Goal: Browse casually

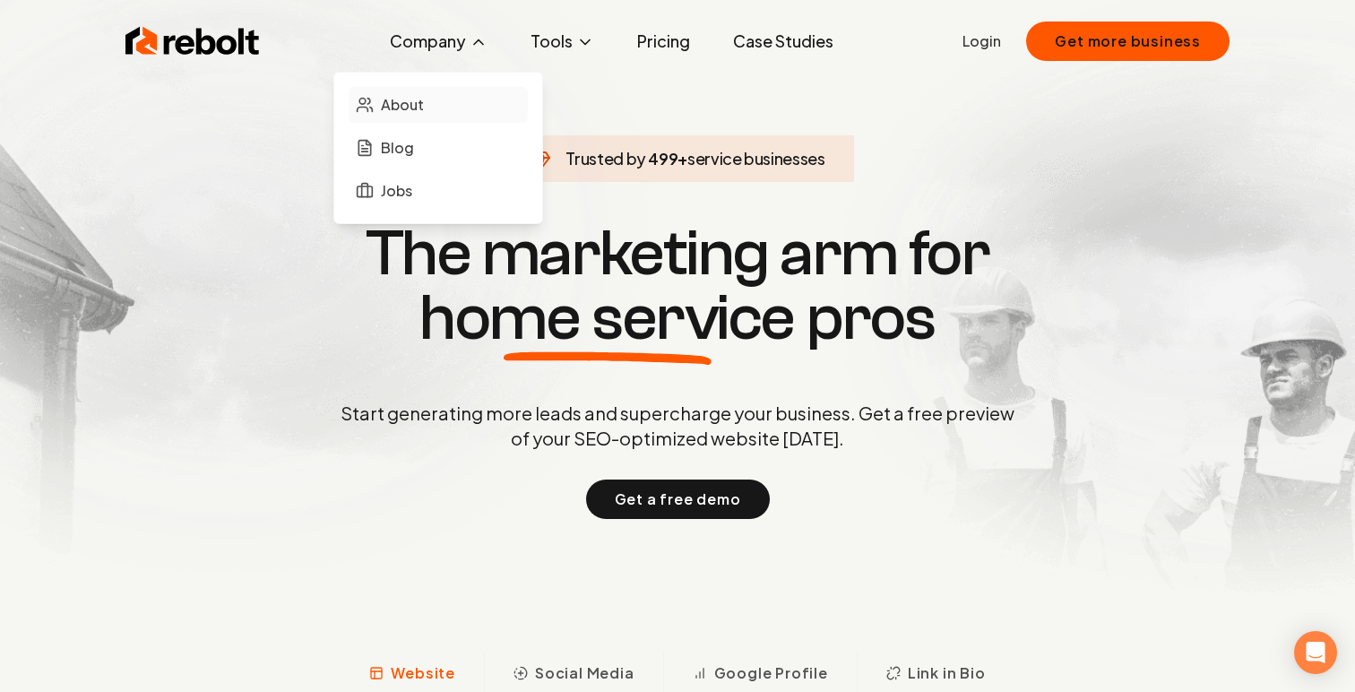
click at [400, 104] on span "About" at bounding box center [402, 105] width 43 height 22
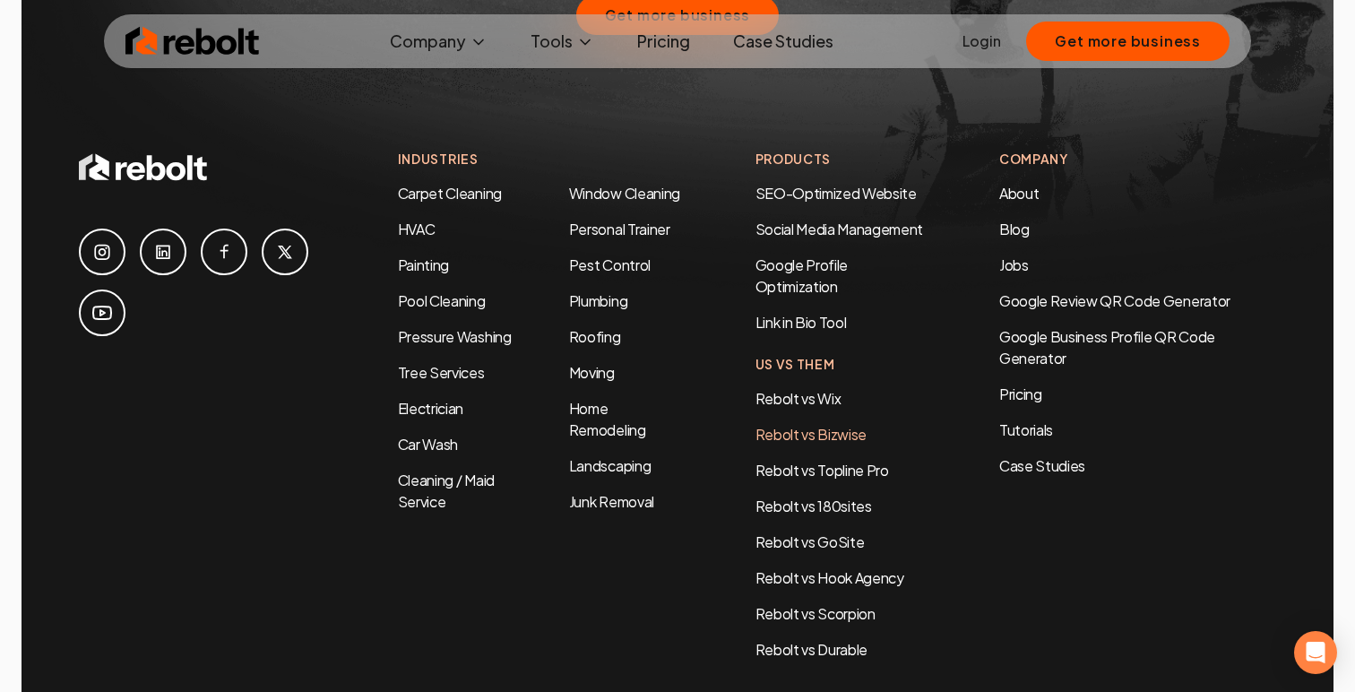
scroll to position [5638, 0]
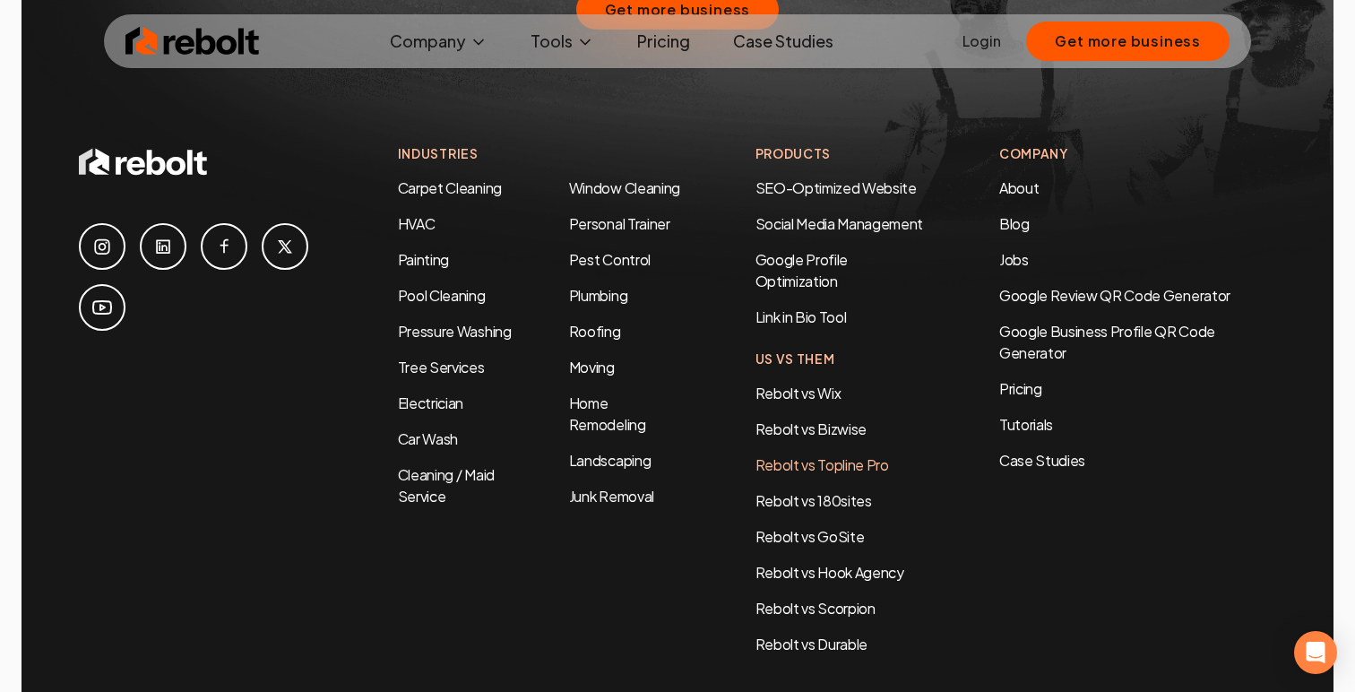
click at [837, 455] on link "Rebolt vs Topline Pro" at bounding box center [821, 464] width 133 height 19
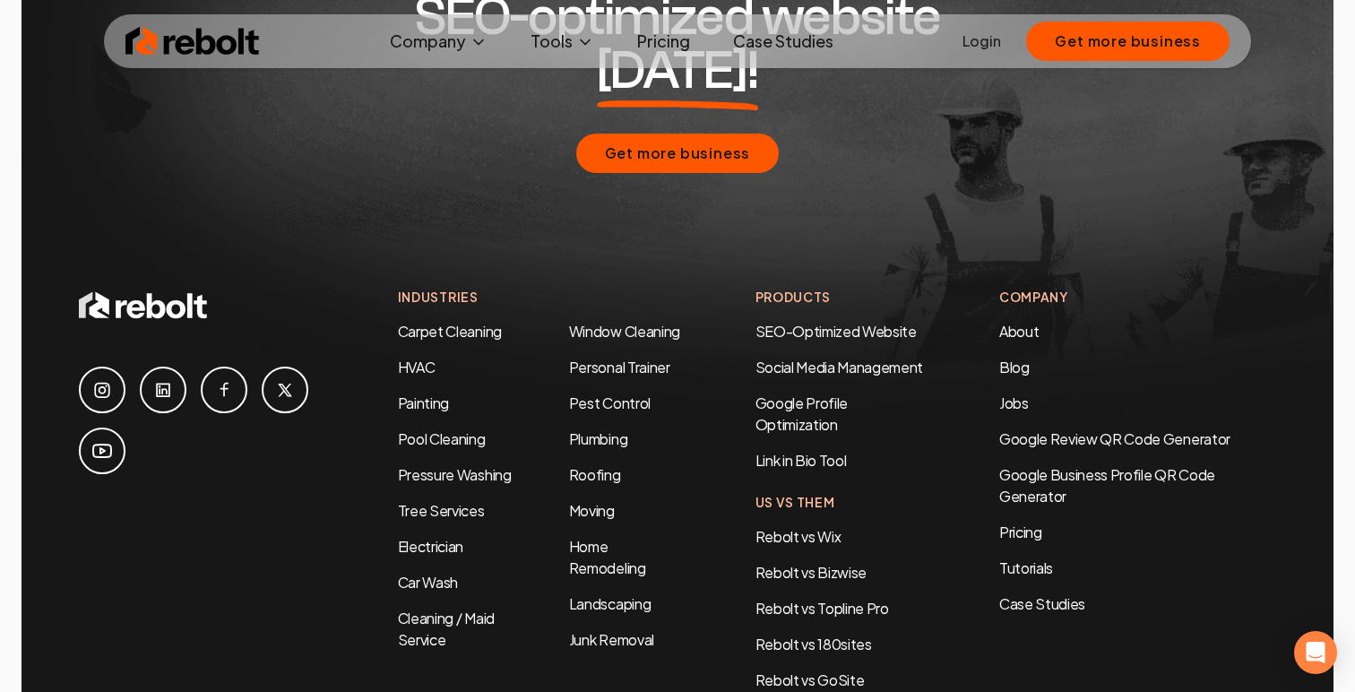
scroll to position [3405, 0]
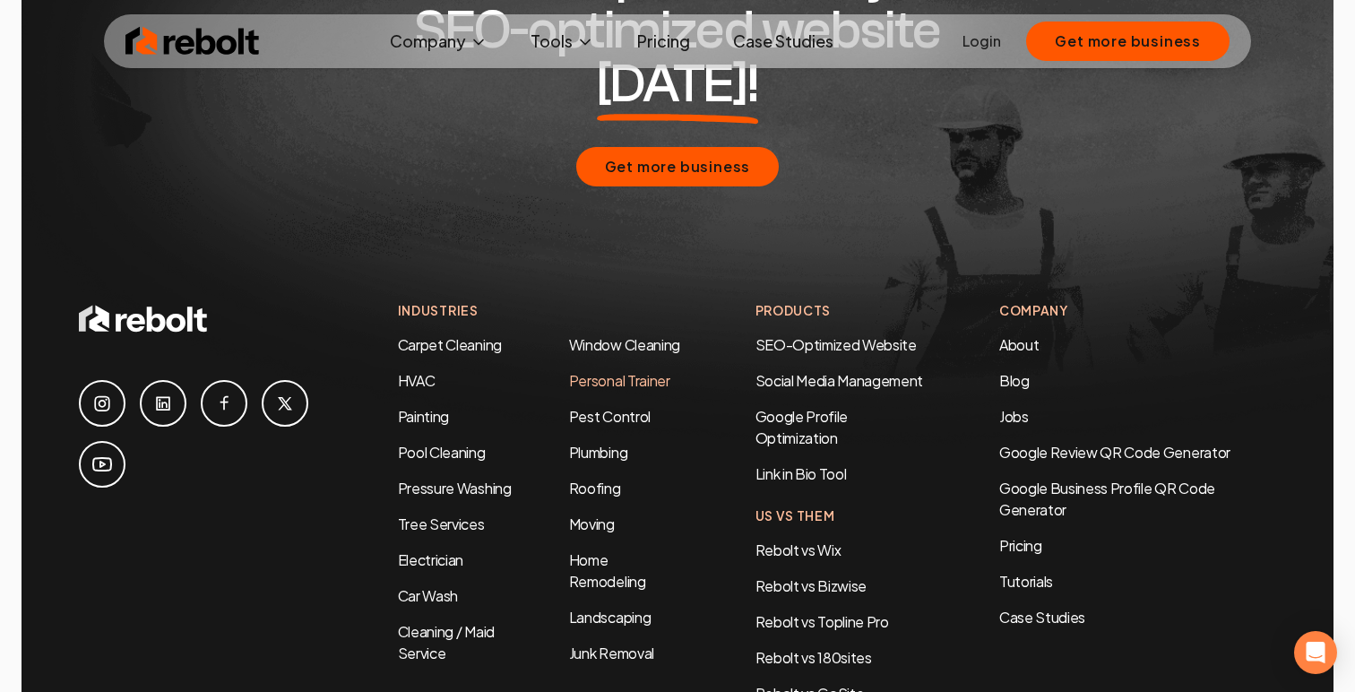
click at [629, 371] on link "Personal Trainer" at bounding box center [619, 380] width 101 height 19
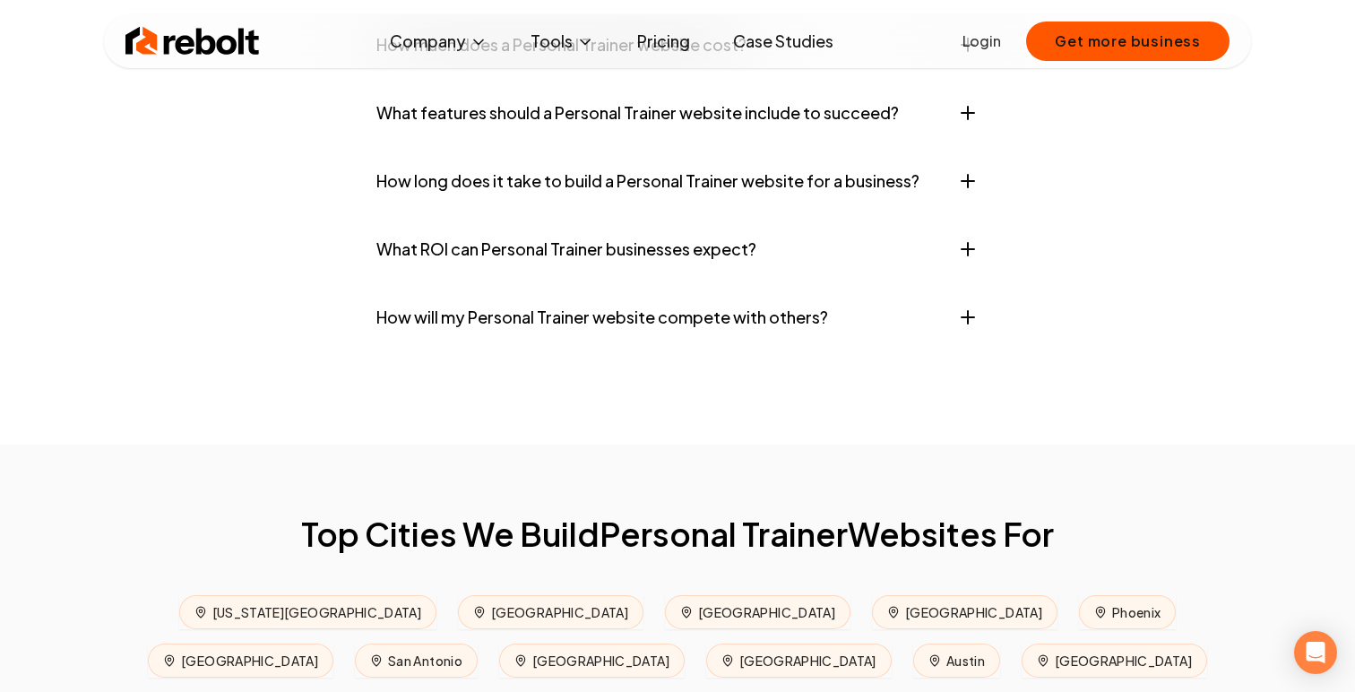
scroll to position [7345, 0]
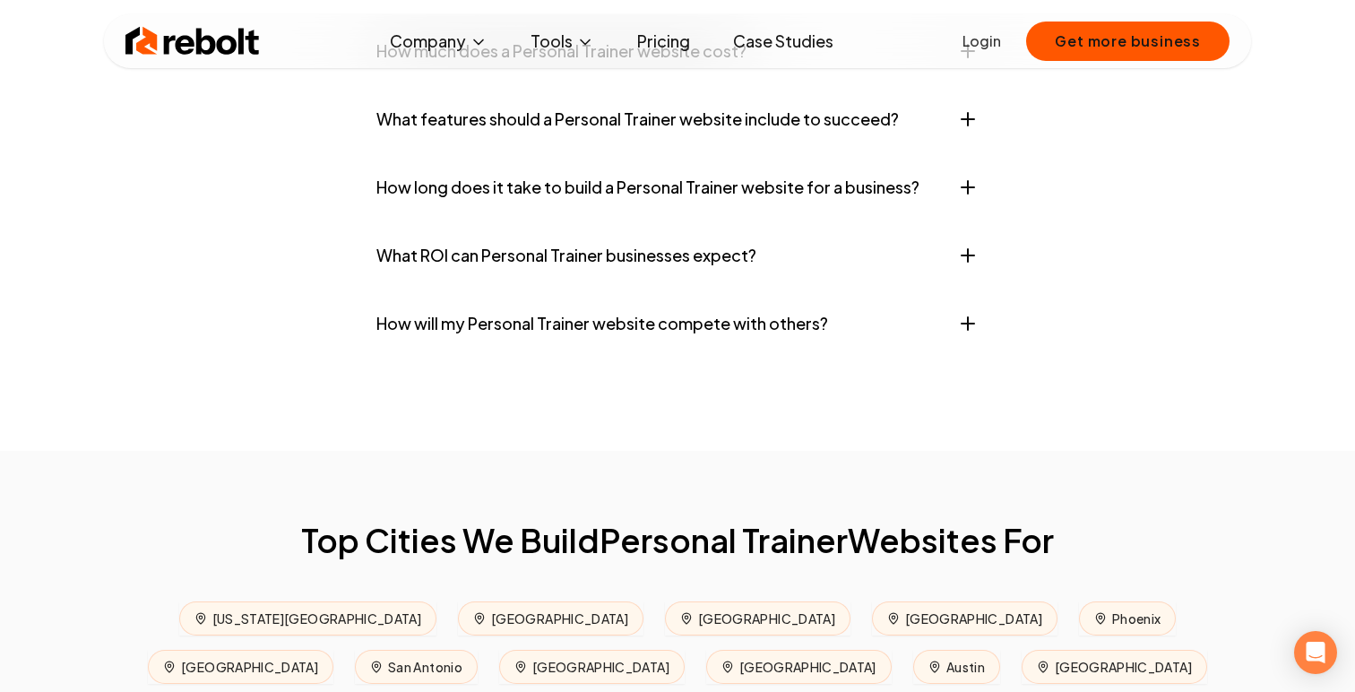
click at [470, 350] on button "How will my Personal Trainer website compete with others?" at bounding box center [677, 324] width 602 height 54
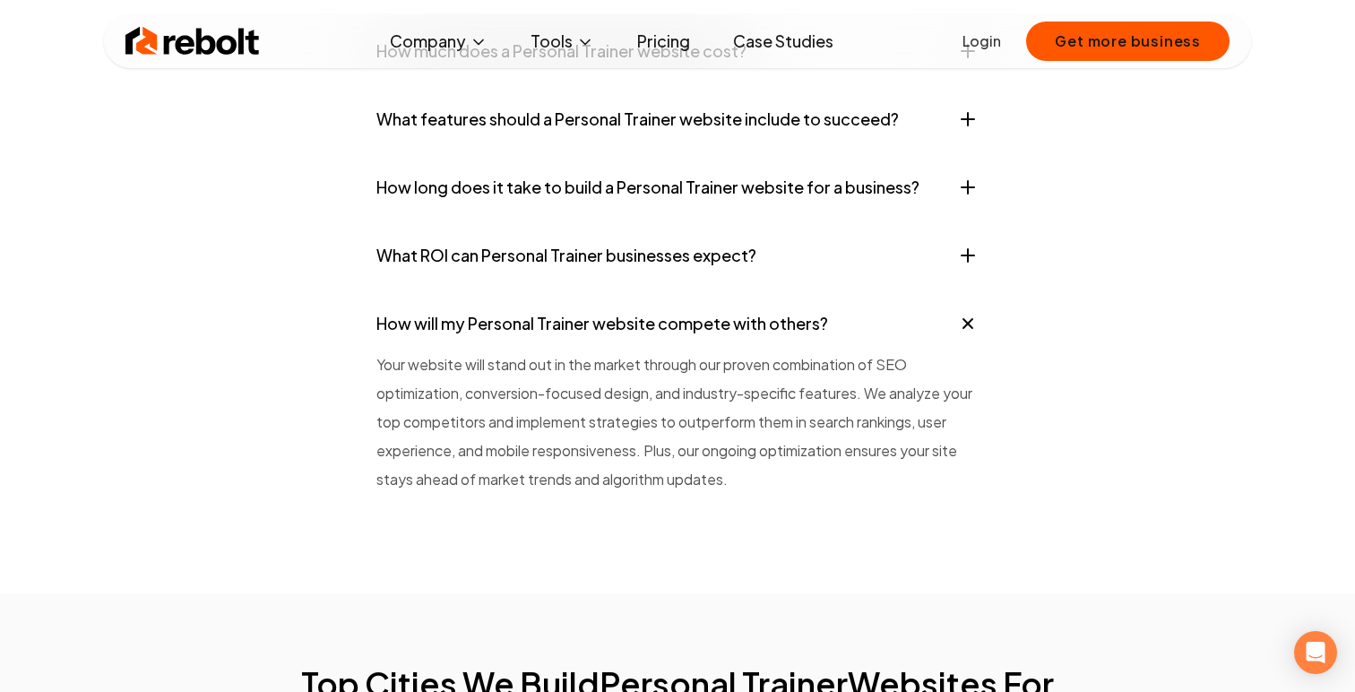
click at [457, 350] on button "How will my Personal Trainer website compete with others?" at bounding box center [677, 324] width 602 height 54
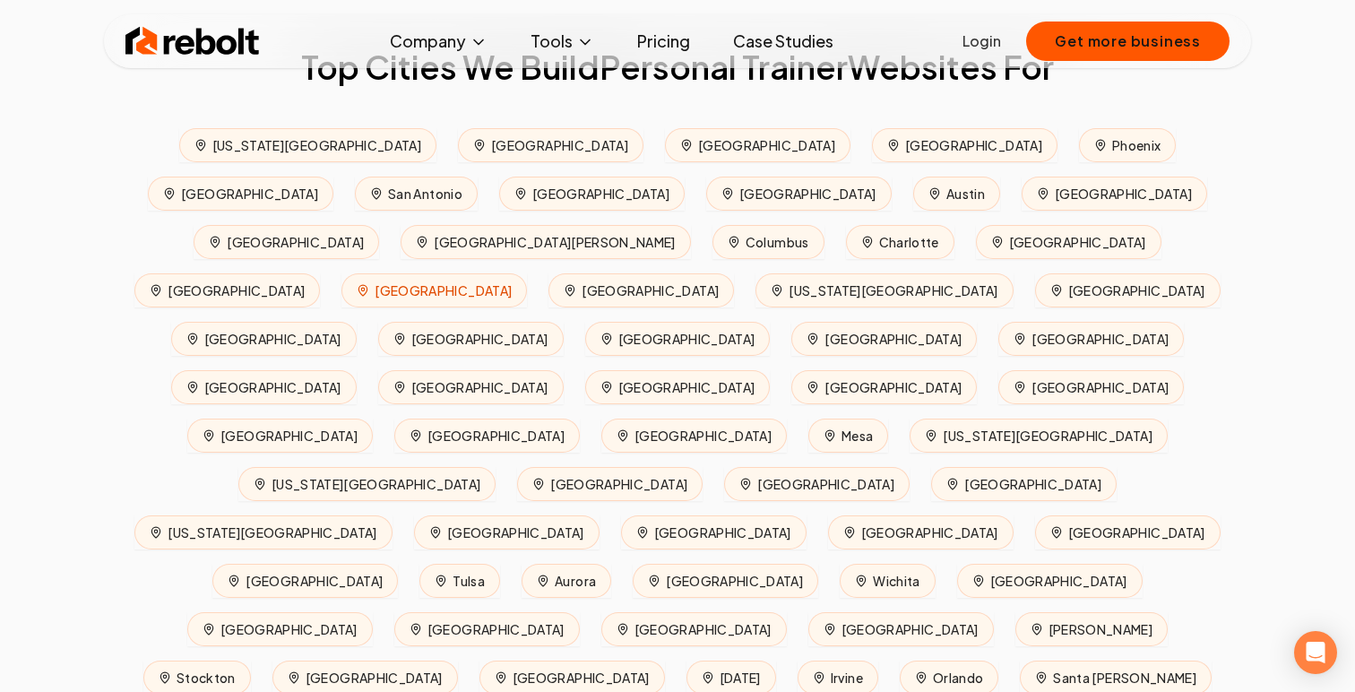
scroll to position [7821, 0]
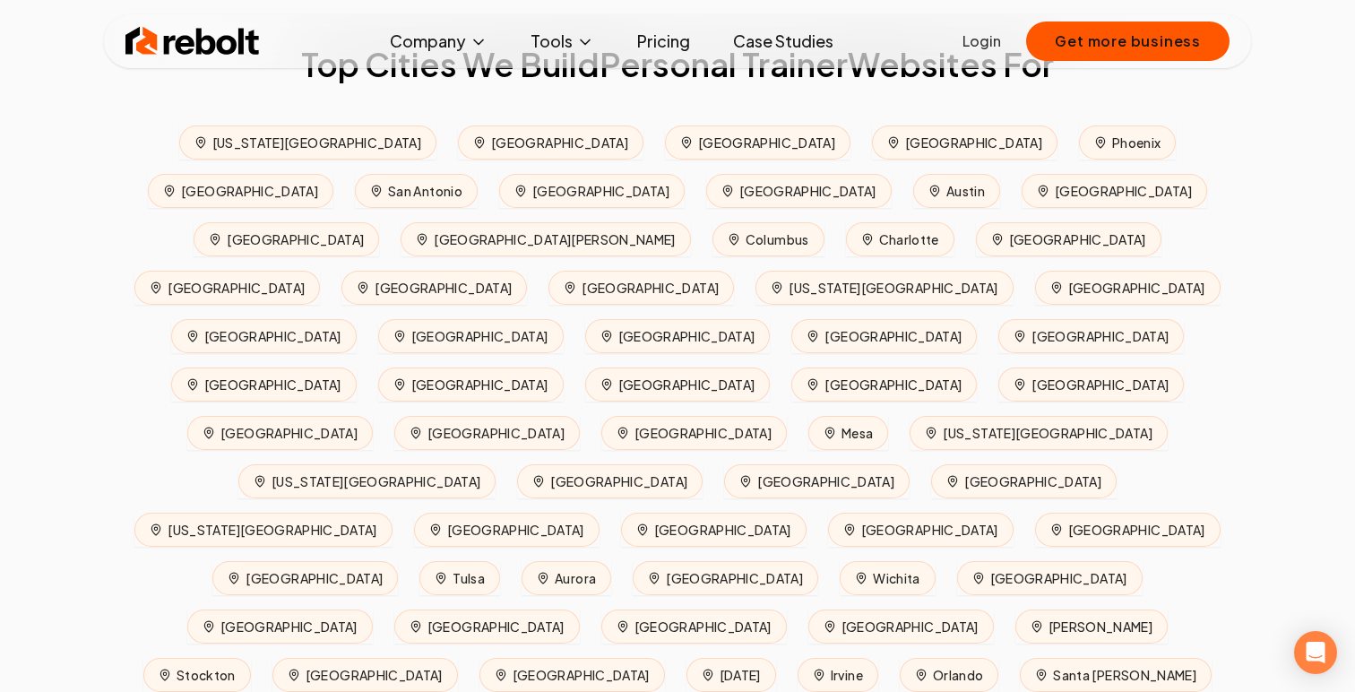
drag, startPoint x: 302, startPoint y: 176, endPoint x: 1055, endPoint y: 159, distance: 753.6
click at [1055, 82] on h2 "Top Cities We Build Personal Trainer Websites For" at bounding box center [677, 65] width 1089 height 36
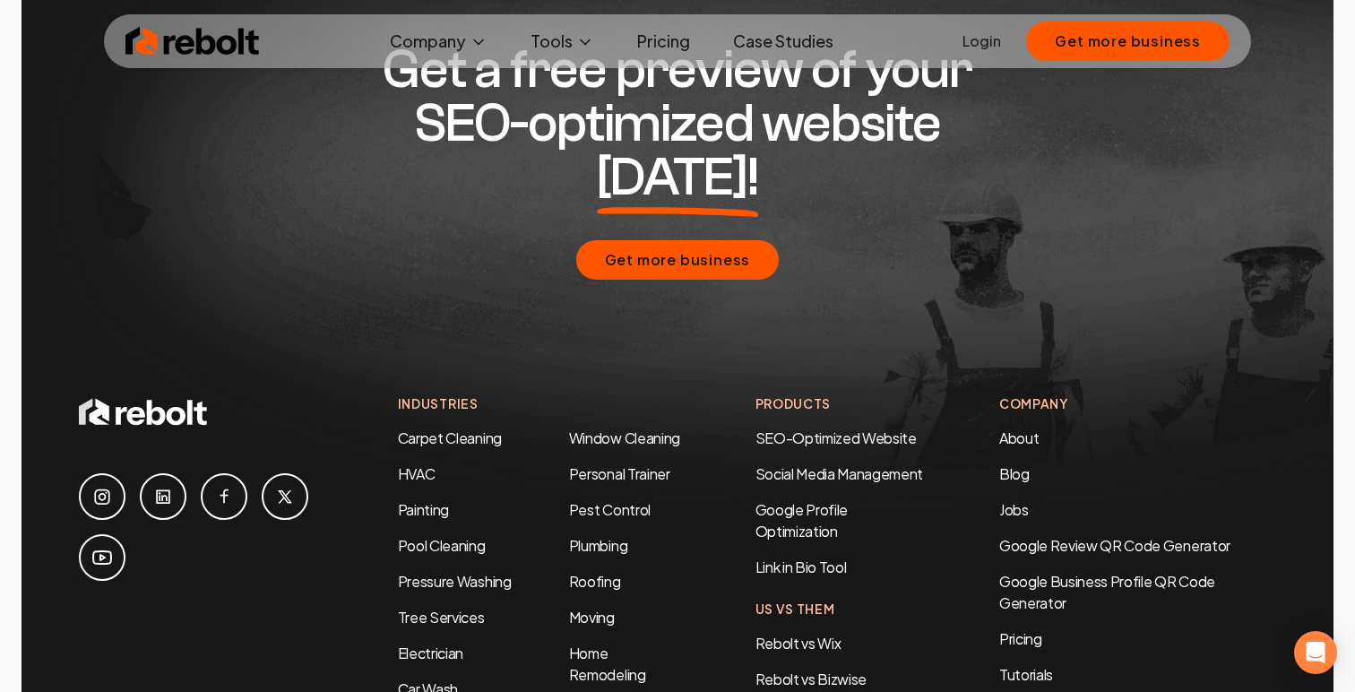
scroll to position [8817, 0]
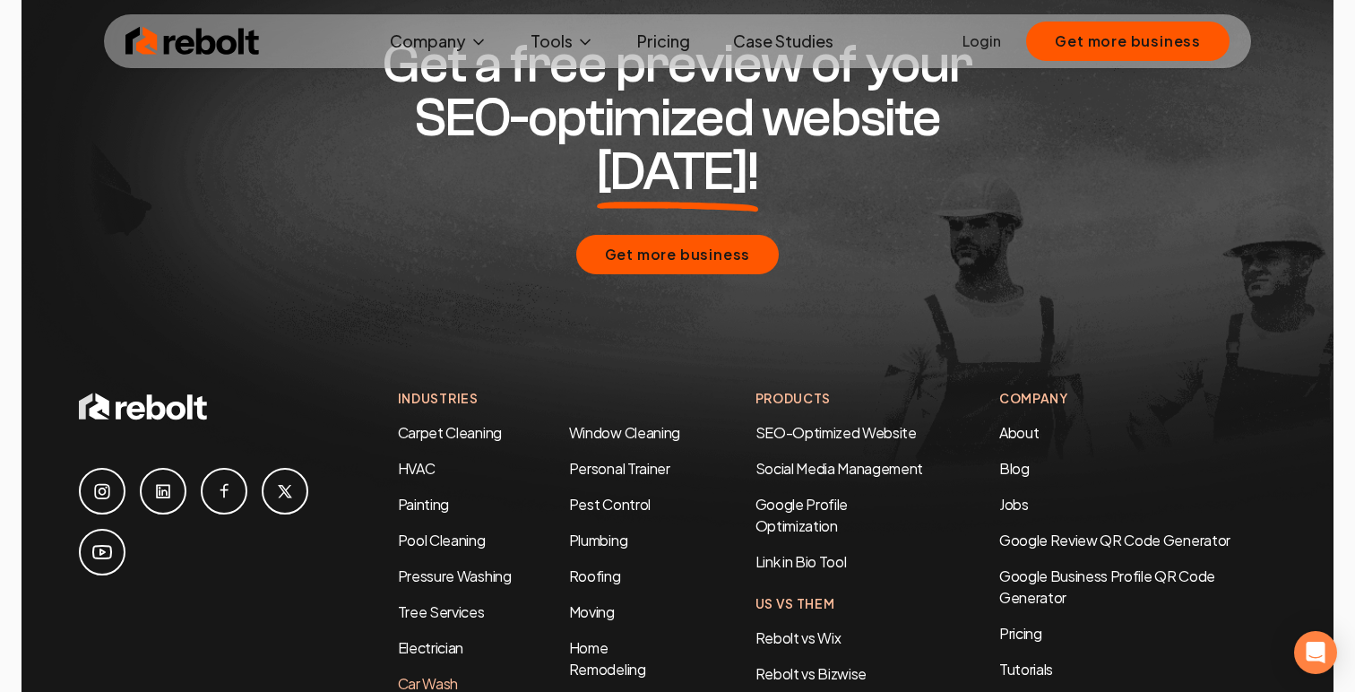
click at [435, 674] on link "Car Wash" at bounding box center [428, 683] width 60 height 19
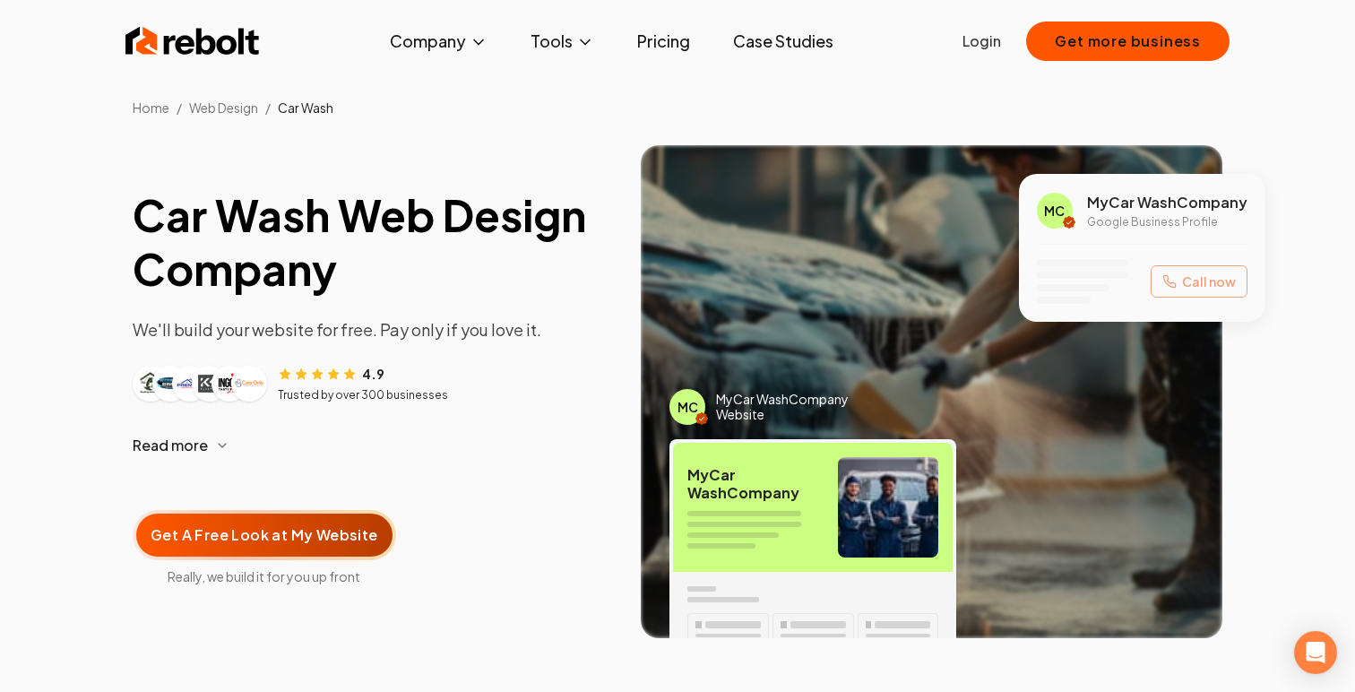
click at [183, 53] on img at bounding box center [192, 41] width 134 height 36
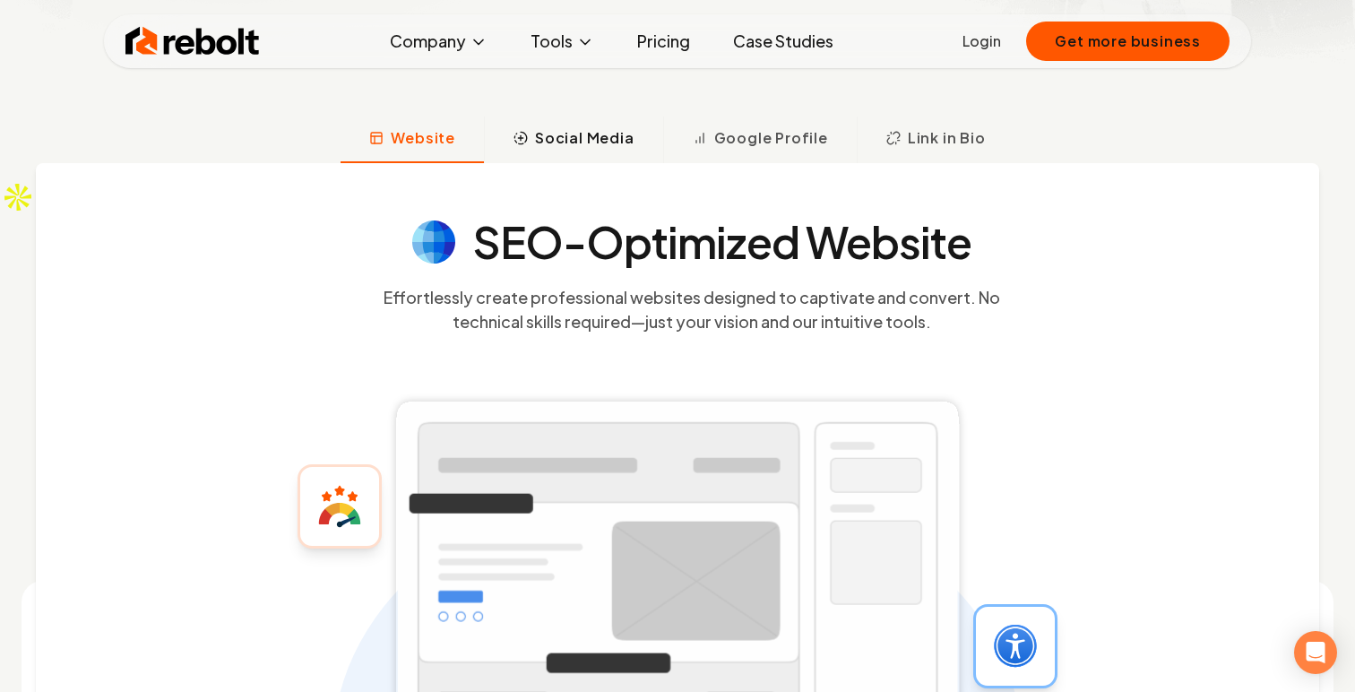
click at [622, 132] on span "Social Media" at bounding box center [584, 138] width 99 height 22
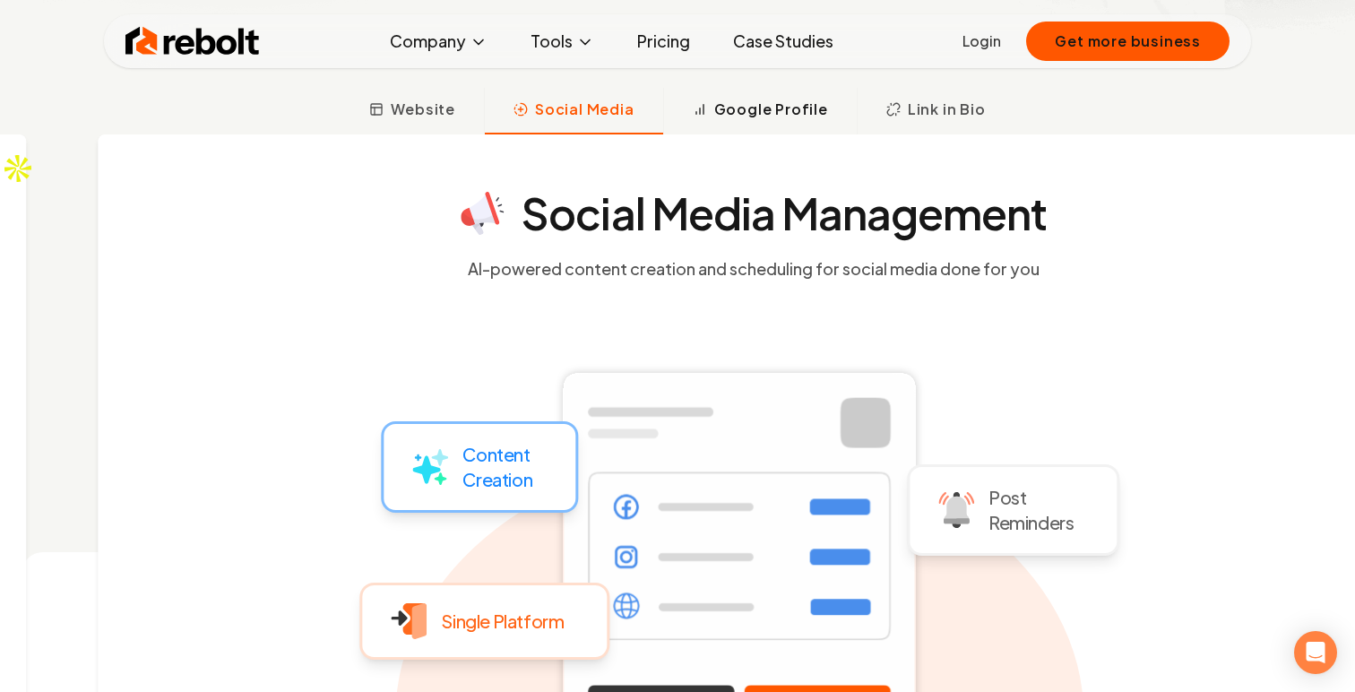
click at [750, 106] on span "Google Profile" at bounding box center [771, 110] width 114 height 22
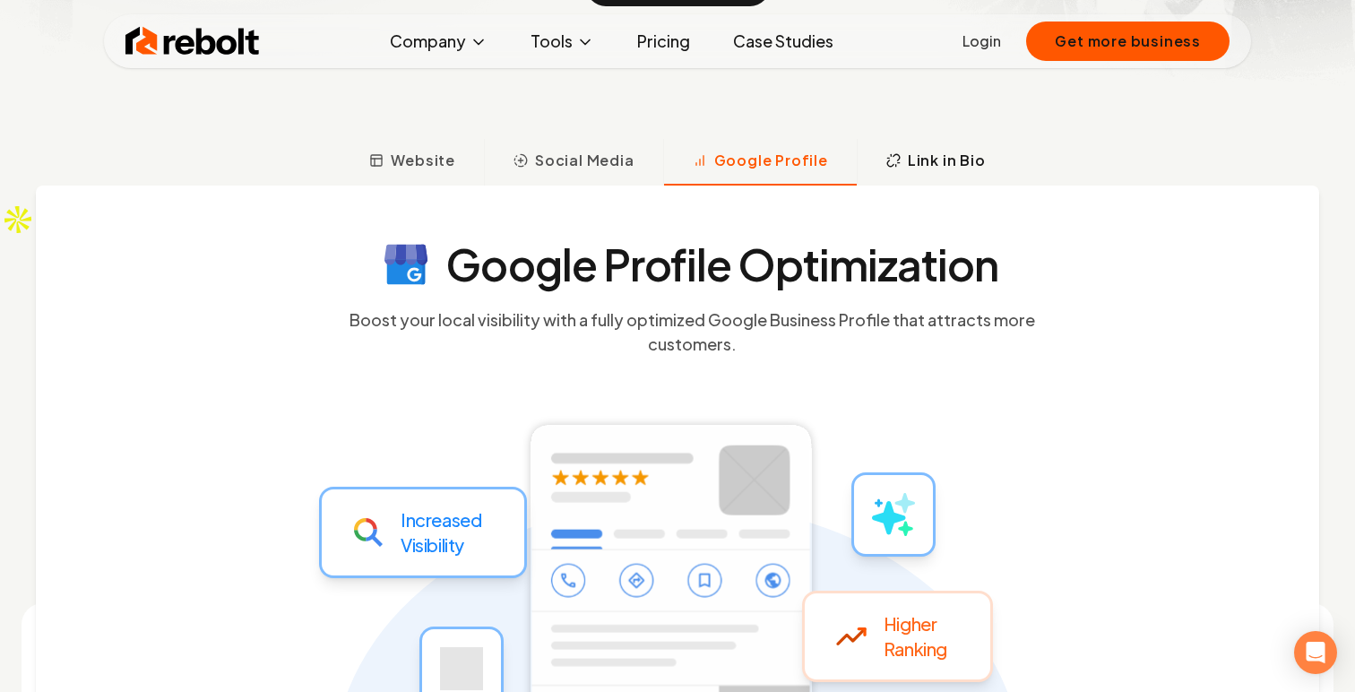
click at [958, 168] on span "Link in Bio" at bounding box center [947, 161] width 78 height 22
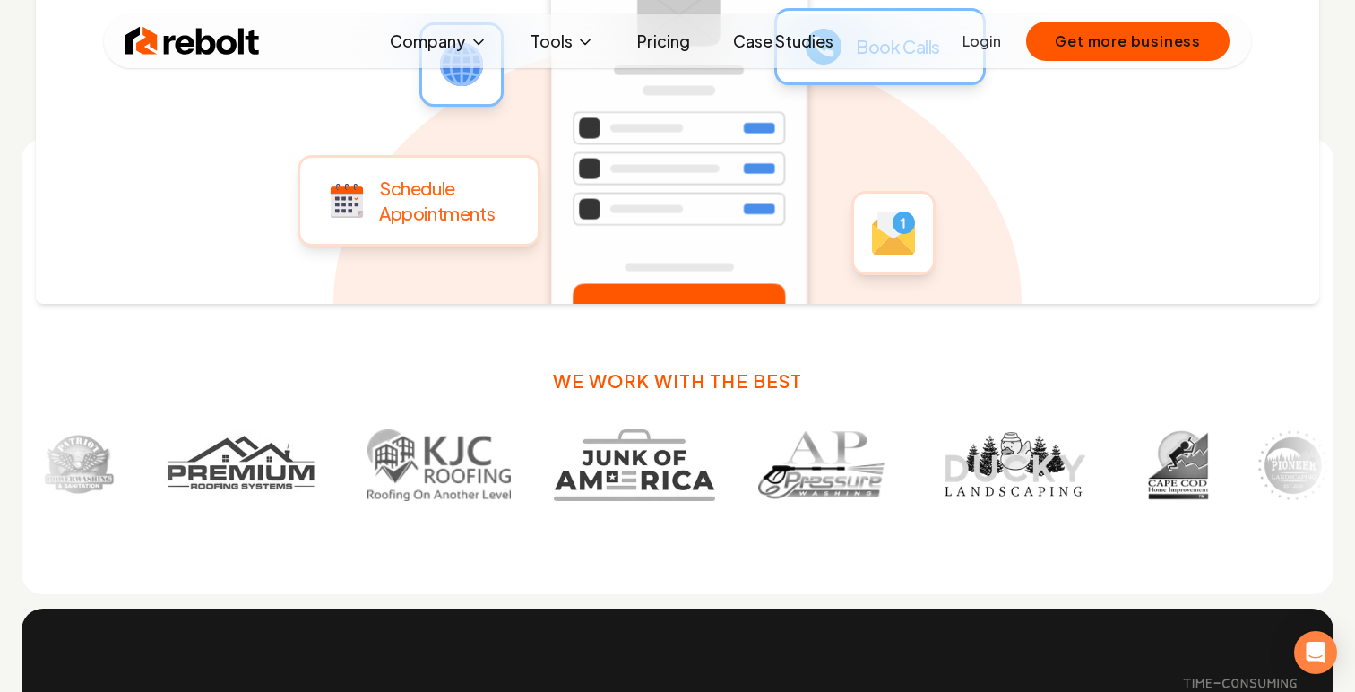
scroll to position [993, 0]
